Goal: Navigation & Orientation: Find specific page/section

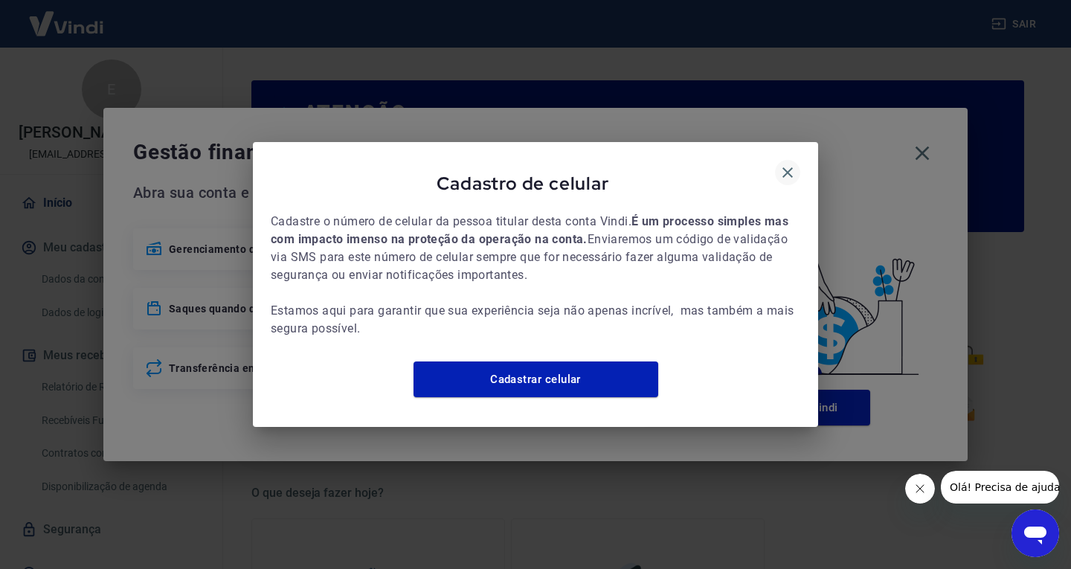
click at [800, 160] on div "Cadastro de celular" at bounding box center [536, 186] width 530 height 53
click at [786, 164] on icon "button" at bounding box center [788, 173] width 18 height 18
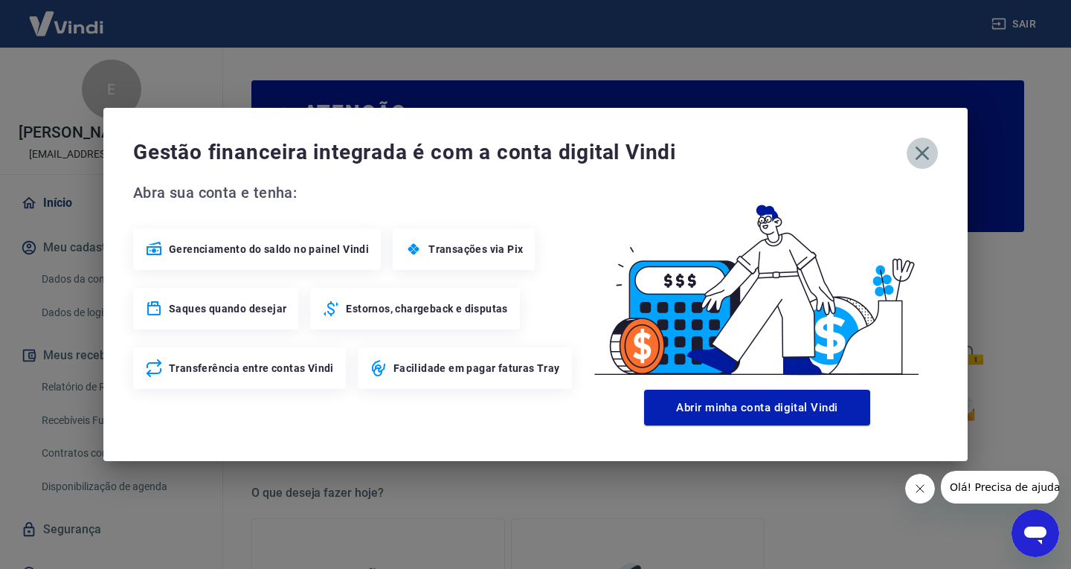
click at [926, 147] on icon "button" at bounding box center [923, 153] width 24 height 24
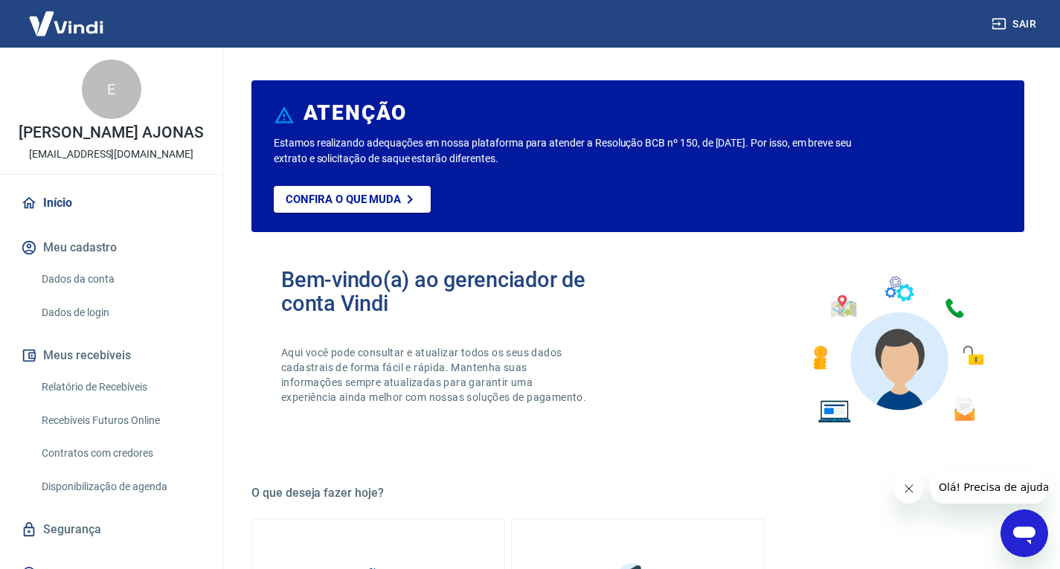
click at [69, 217] on link "Início" at bounding box center [111, 203] width 187 height 33
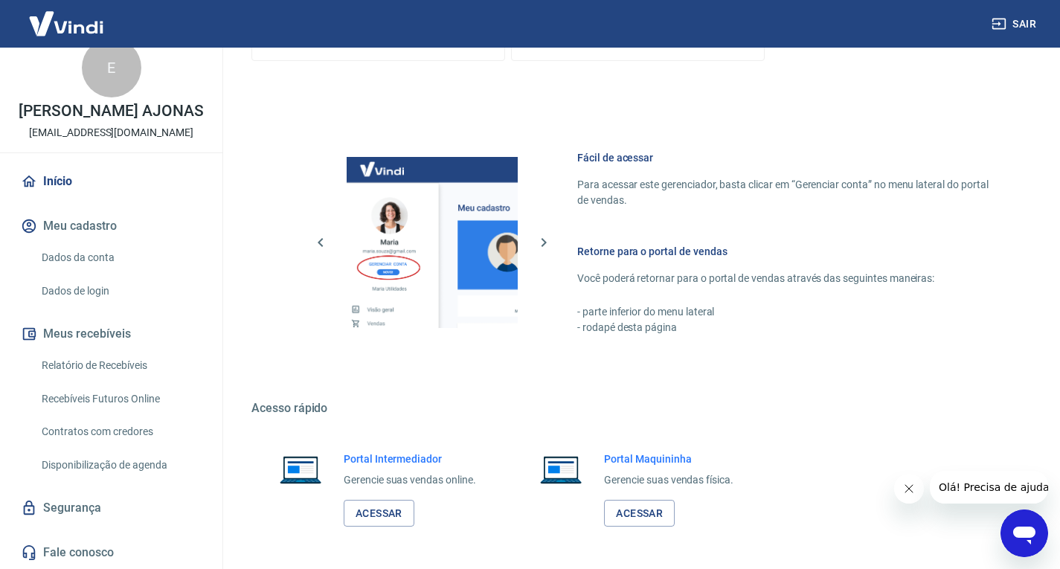
scroll to position [775, 0]
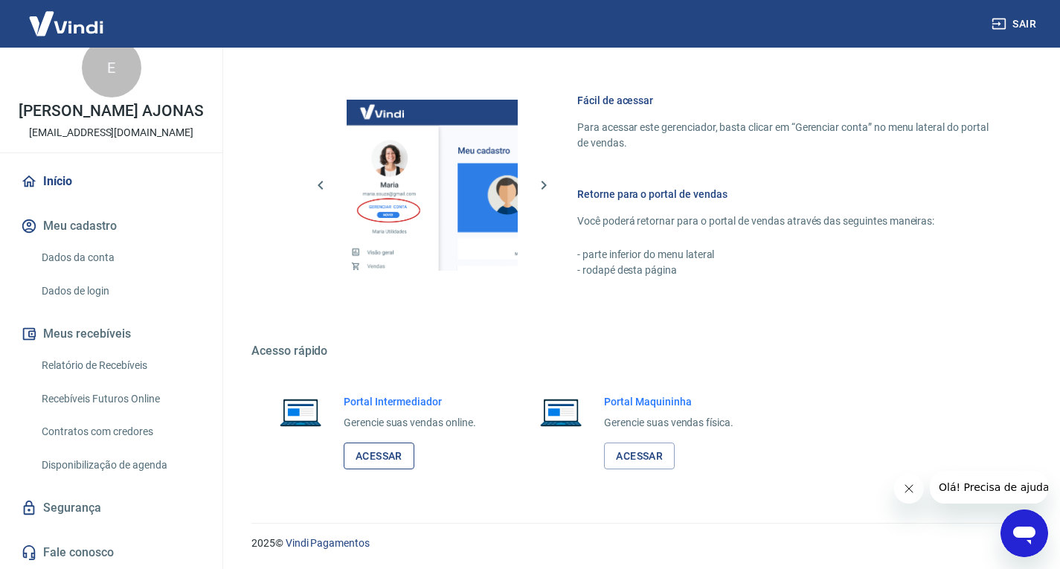
click at [398, 450] on link "Acessar" at bounding box center [379, 457] width 71 height 28
